Goal: Transaction & Acquisition: Book appointment/travel/reservation

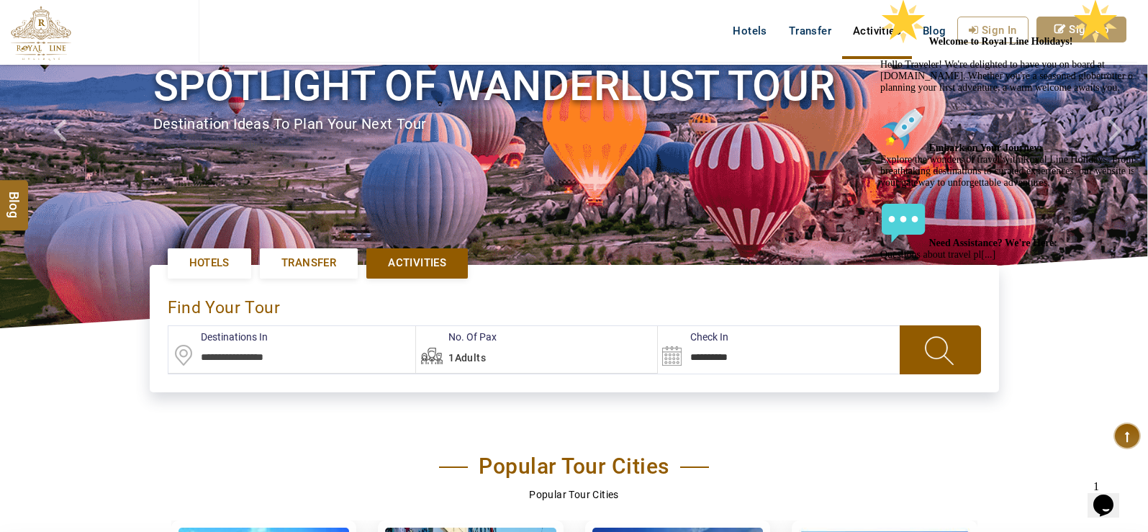
click at [263, 356] on input "text" at bounding box center [292, 349] width 248 height 47
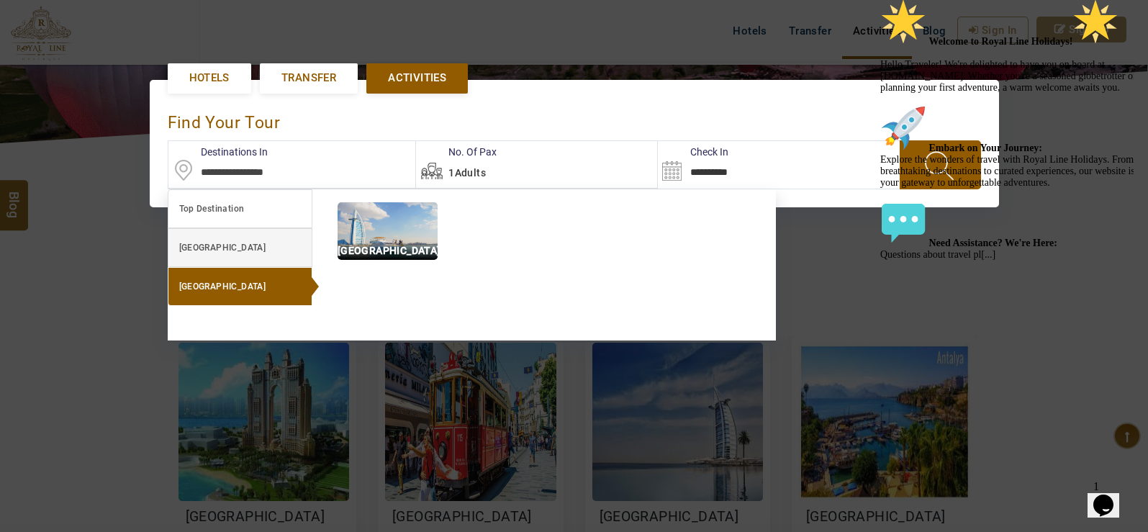
scroll to position [330, 0]
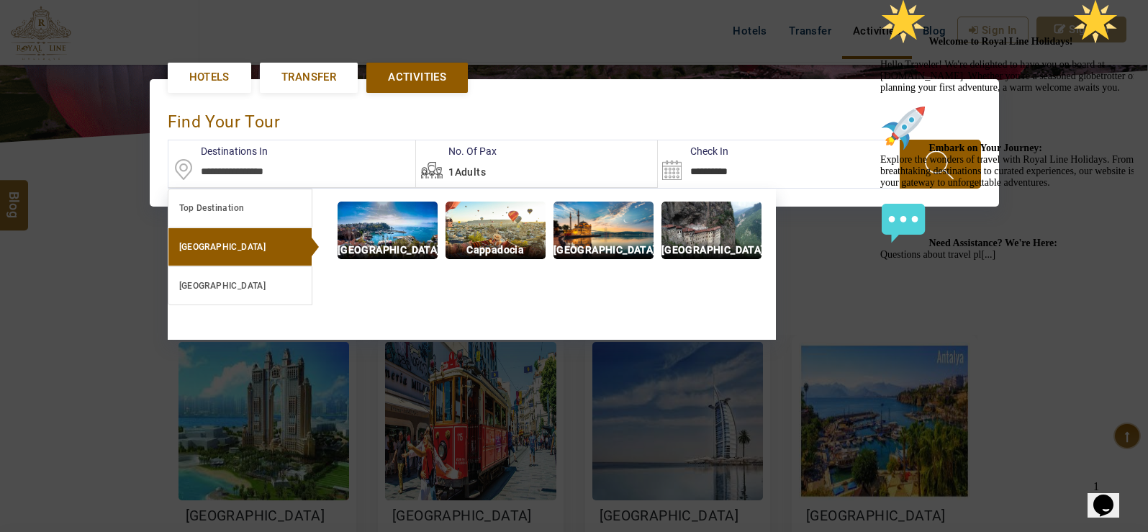
click at [258, 249] on link "[GEOGRAPHIC_DATA]" at bounding box center [240, 246] width 145 height 39
click at [632, 228] on img at bounding box center [604, 231] width 100 height 58
type input "**********"
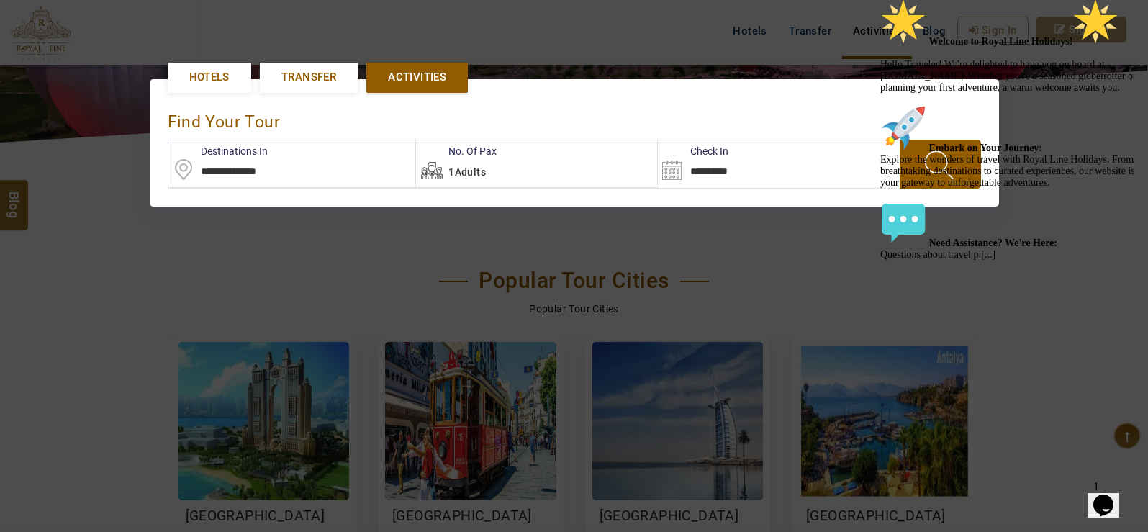
click at [908, 184] on div "Welcome to Royal Line Holidays! Hello Traveler! We're delighted to have you on …" at bounding box center [1009, 130] width 259 height 262
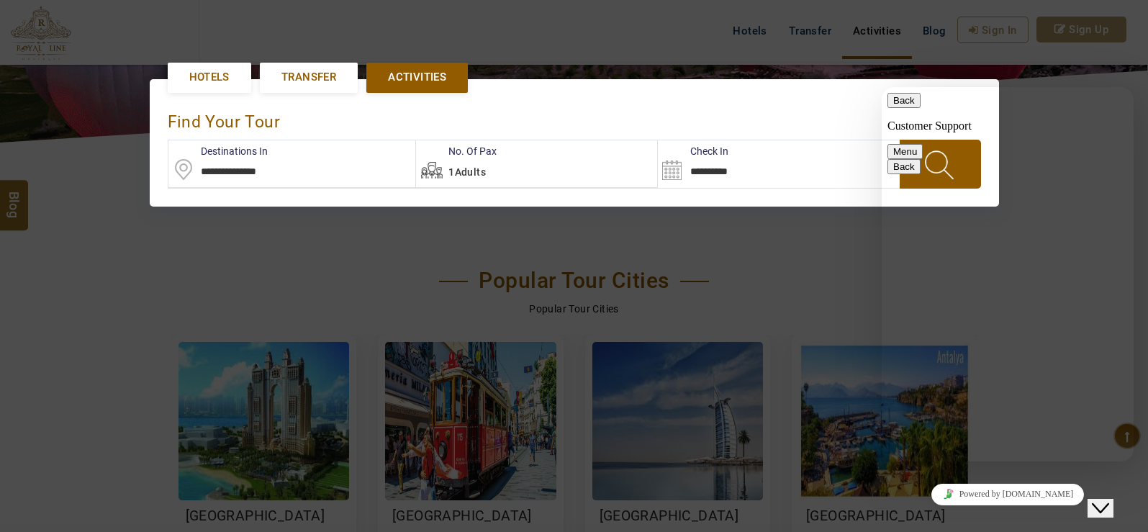
scroll to position [189, 0]
click at [1100, 51] on div at bounding box center [574, 266] width 1148 height 532
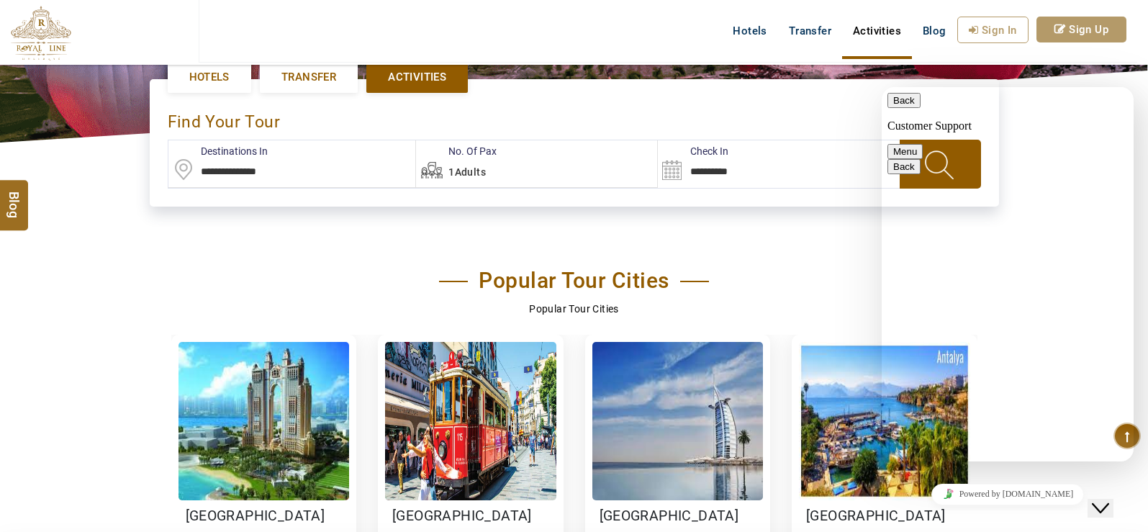
click at [923, 144] on button "Menu" at bounding box center [905, 151] width 35 height 15
drag, startPoint x: 1033, startPoint y: 63, endPoint x: 1096, endPoint y: 84, distance: 66.7
click at [1034, 63] on div "USD AED AED EUR € USD $ INR ₹ THB ฿ IDR Rp BHD BHD TRY ₺ EN AR PT ZH ES RU My B…" at bounding box center [574, 32] width 1148 height 65
drag, startPoint x: 235, startPoint y: 1, endPoint x: 1127, endPoint y: 75, distance: 894.2
click at [1129, 76] on header "USD AED AED EUR € USD $ INR ₹ THB ฿ IDR Rp BHD BHD TRY ₺ EN AR PT ZH ES RU My B…" at bounding box center [574, 50] width 1148 height 101
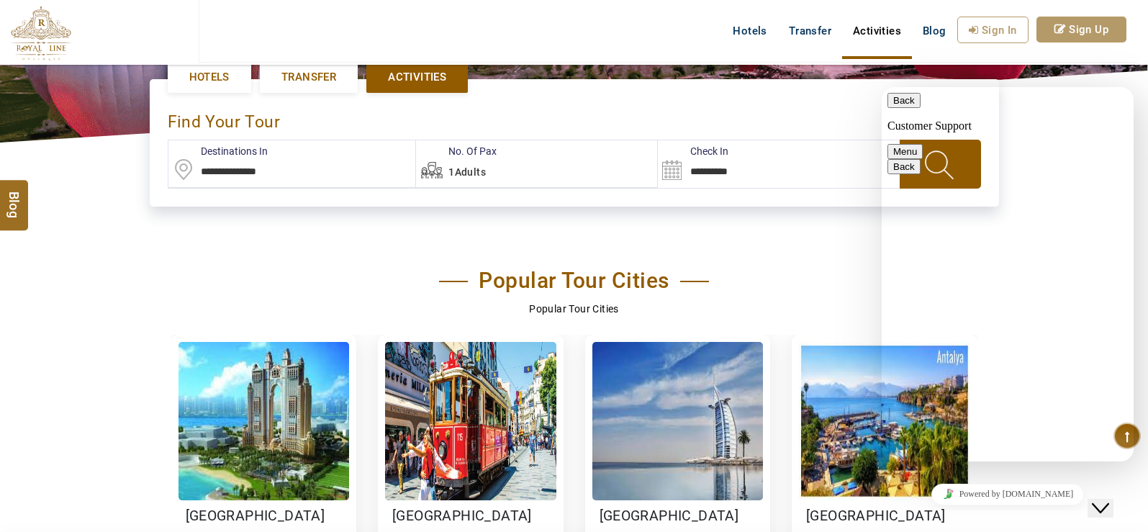
click at [1125, 73] on header "USD AED AED EUR € USD $ INR ₹ THB ฿ IDR Rp BHD BHD TRY ₺ EN AR PT ZH ES RU My B…" at bounding box center [574, 50] width 1148 height 101
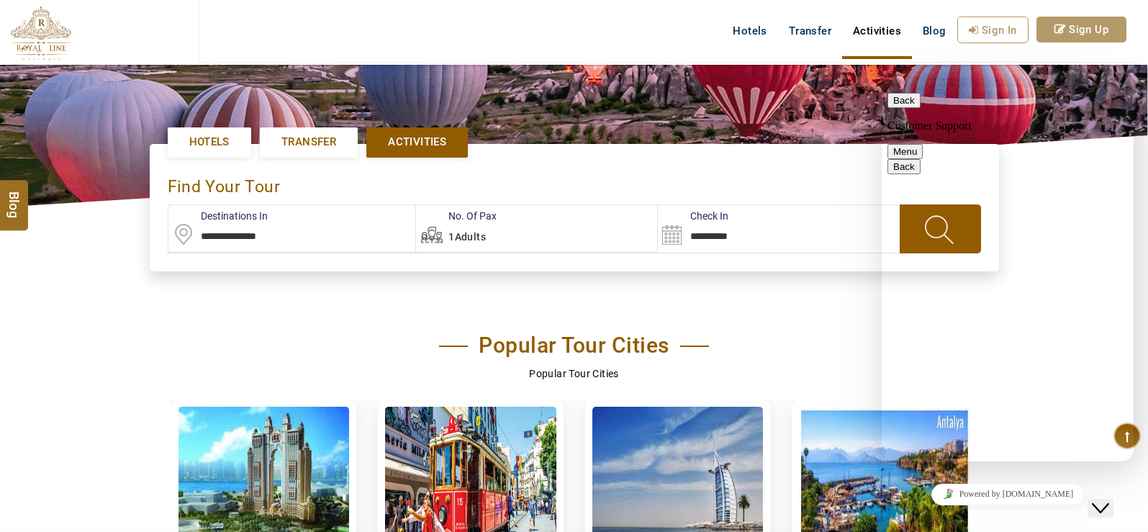
scroll to position [258, 0]
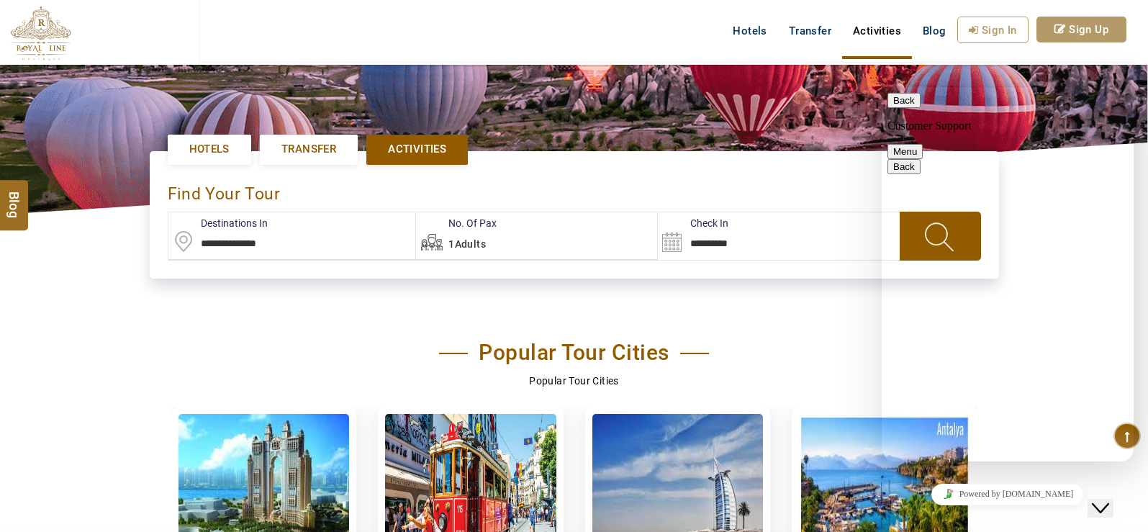
click at [1046, 484] on div "Powered by [DOMAIN_NAME]" at bounding box center [1008, 494] width 240 height 21
drag, startPoint x: 1132, startPoint y: 482, endPoint x: 1117, endPoint y: 495, distance: 19.4
click at [1109, 500] on icon "Close Chat This icon closes the chat window." at bounding box center [1100, 508] width 17 height 17
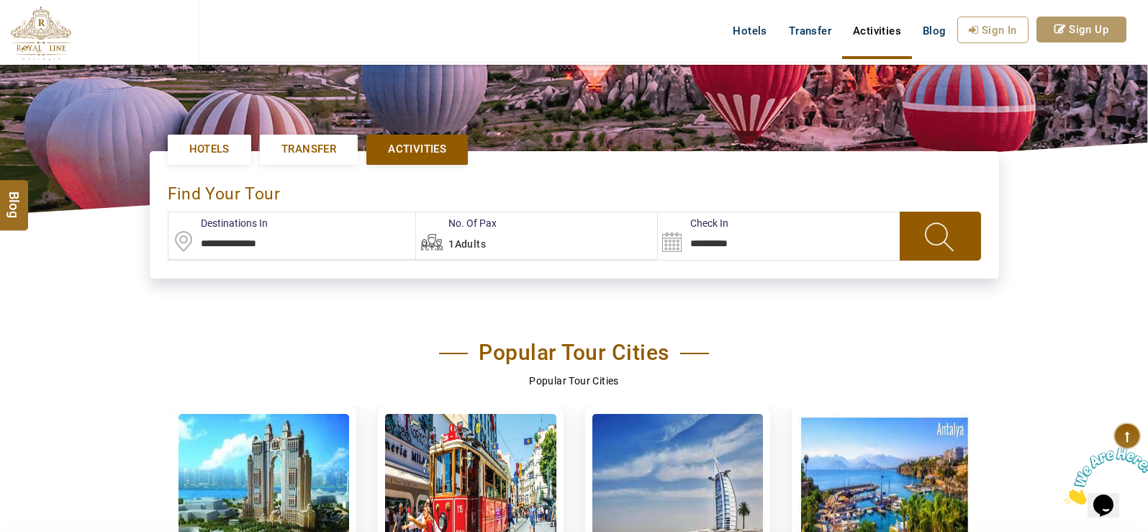
click at [952, 241] on span at bounding box center [940, 235] width 55 height 37
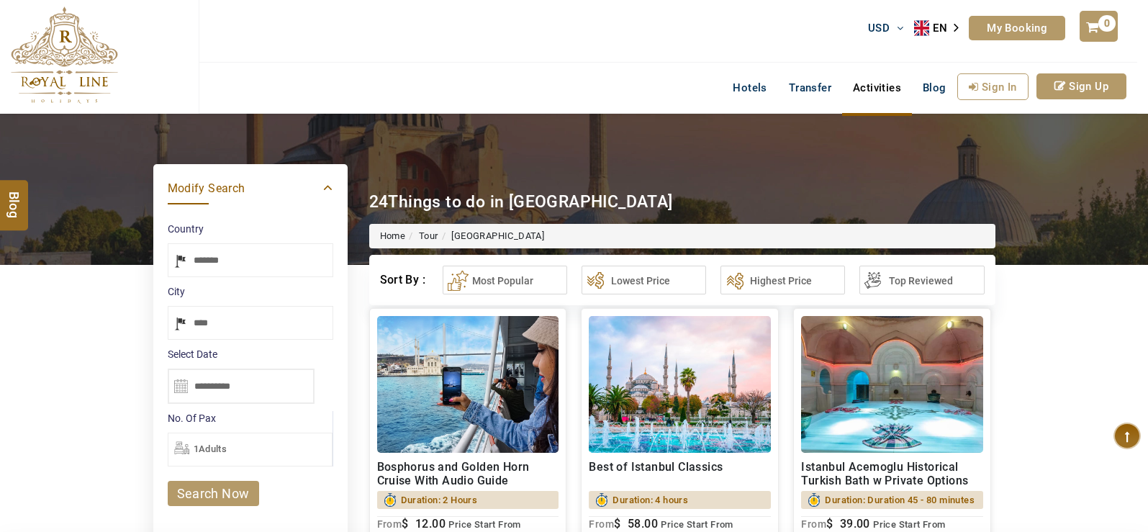
select select "*****"
type input "**********"
click at [705, 479] on h2 "Best of Istanbul Classics" at bounding box center [680, 473] width 182 height 27
